Goal: Transaction & Acquisition: Download file/media

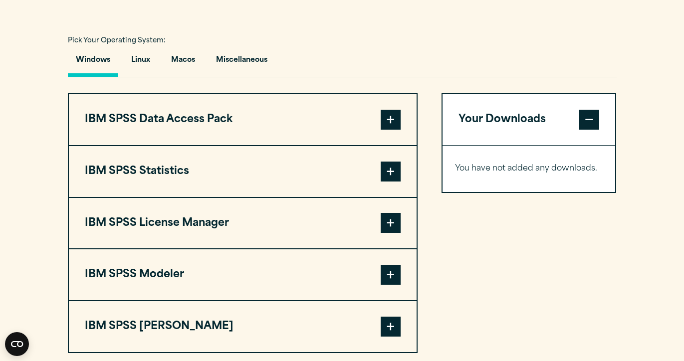
scroll to position [728, 0]
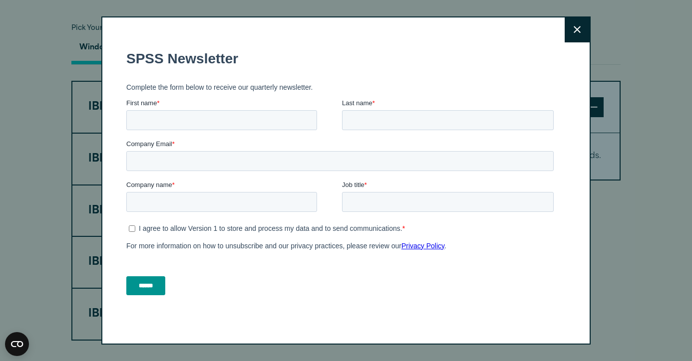
click at [569, 31] on button "Close" at bounding box center [576, 29] width 25 height 25
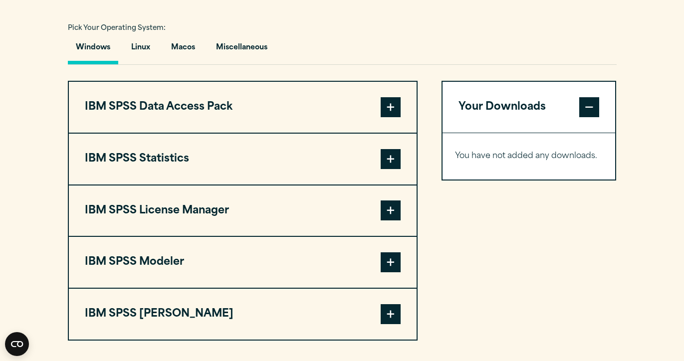
click at [396, 100] on span at bounding box center [391, 107] width 20 height 20
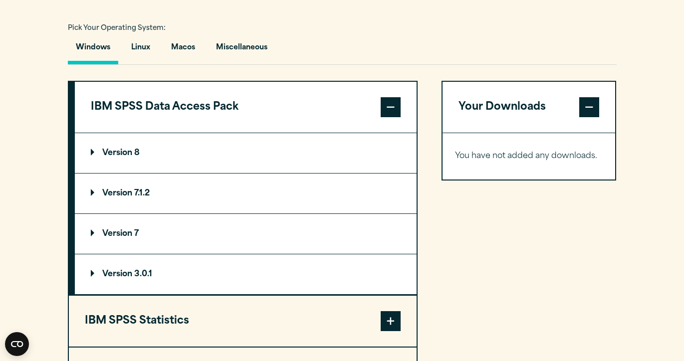
click at [396, 100] on span at bounding box center [391, 107] width 20 height 20
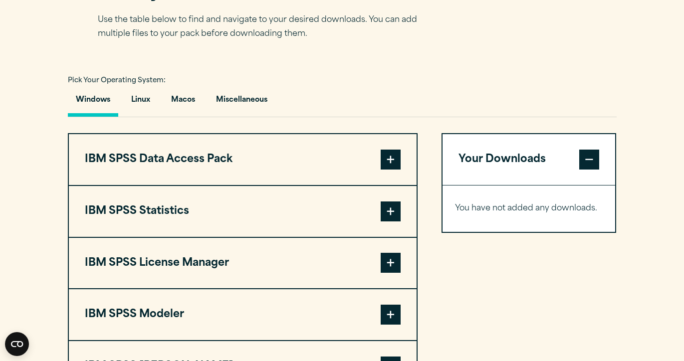
scroll to position [678, 0]
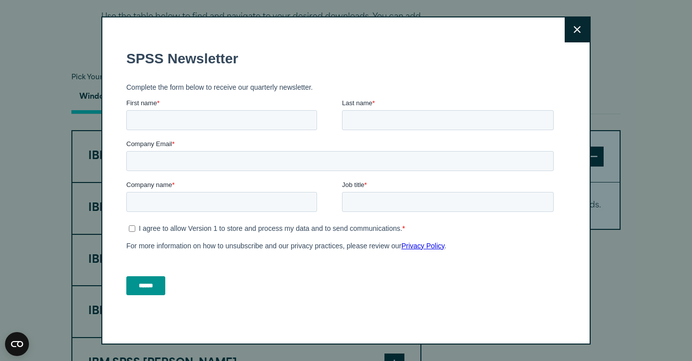
click at [569, 31] on button "Close" at bounding box center [576, 29] width 25 height 25
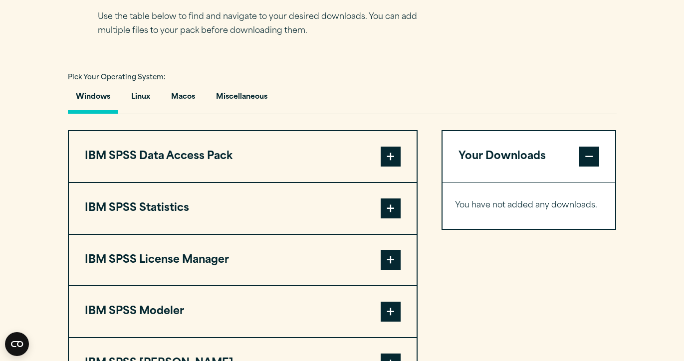
click at [391, 202] on span at bounding box center [391, 209] width 20 height 20
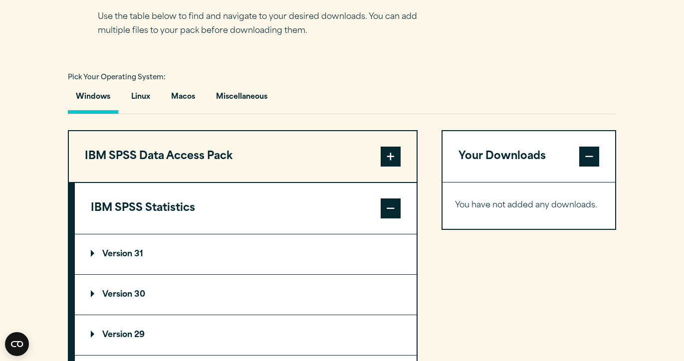
click at [132, 293] on p "Version 30" at bounding box center [118, 295] width 54 height 8
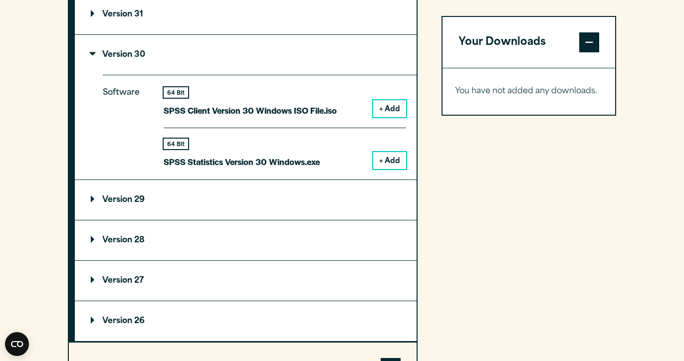
scroll to position [926, 0]
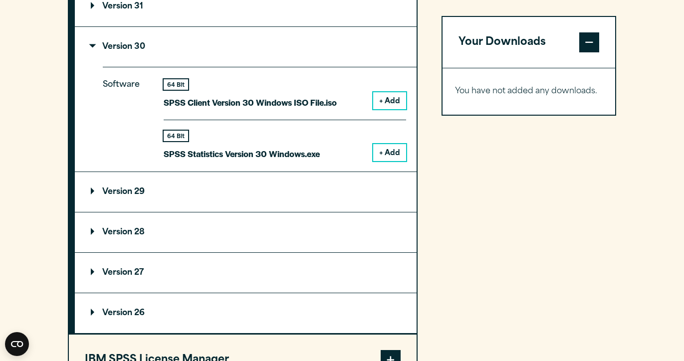
click at [381, 153] on button "+ Add" at bounding box center [389, 152] width 33 height 17
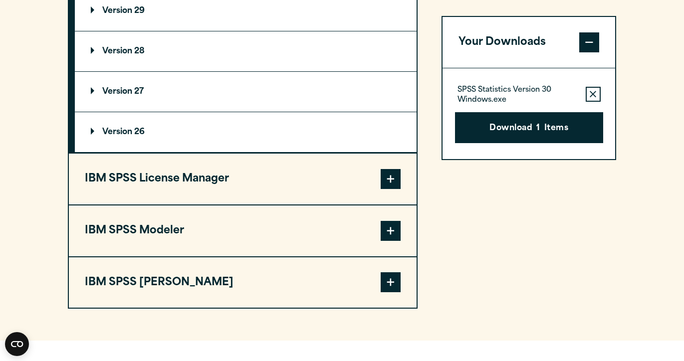
scroll to position [1067, 0]
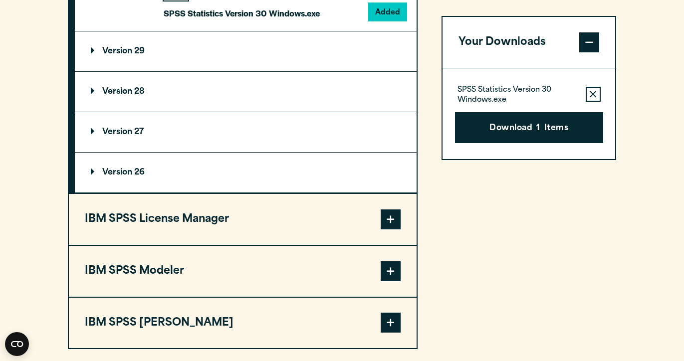
click at [266, 214] on button "IBM SPSS License Manager" at bounding box center [243, 219] width 348 height 51
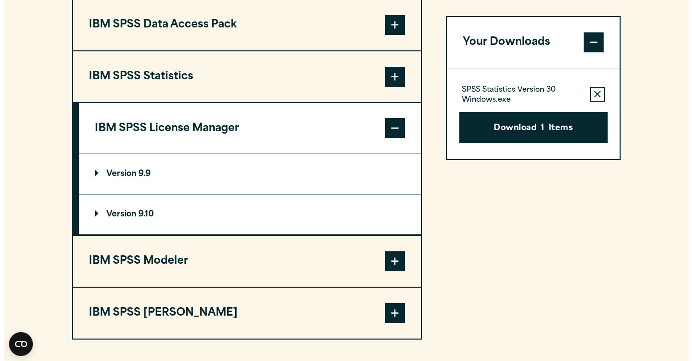
scroll to position [805, 0]
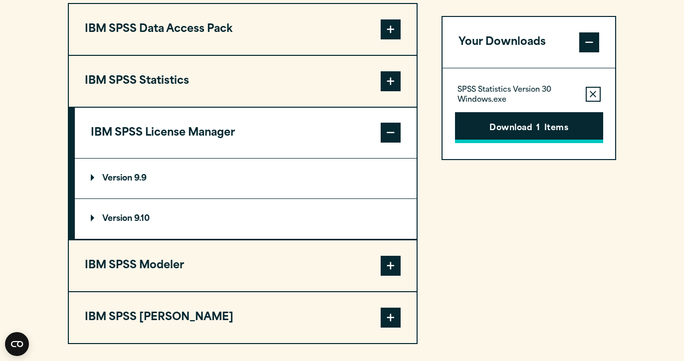
click at [501, 123] on button "Download 1 Items" at bounding box center [529, 127] width 148 height 31
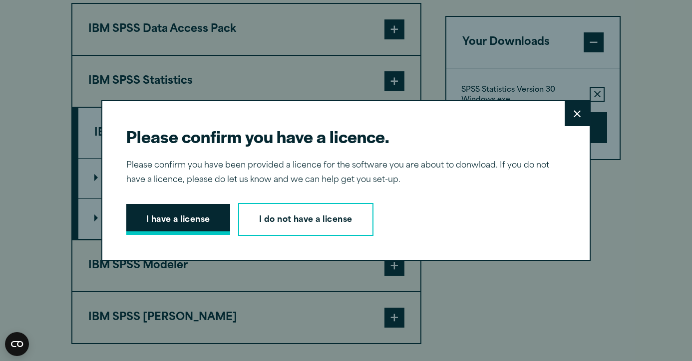
click at [171, 219] on button "I have a license" at bounding box center [178, 219] width 104 height 31
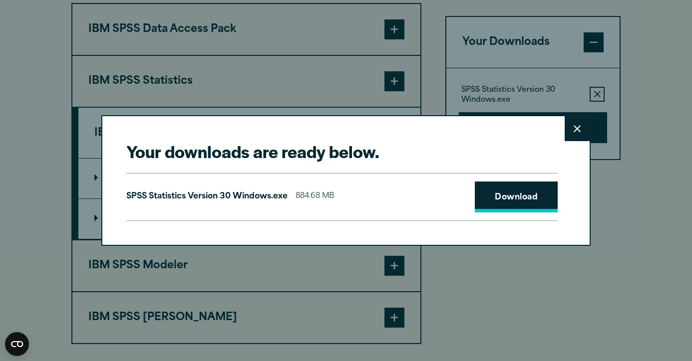
click at [506, 193] on link "Download" at bounding box center [516, 197] width 83 height 31
